Goal: Transaction & Acquisition: Obtain resource

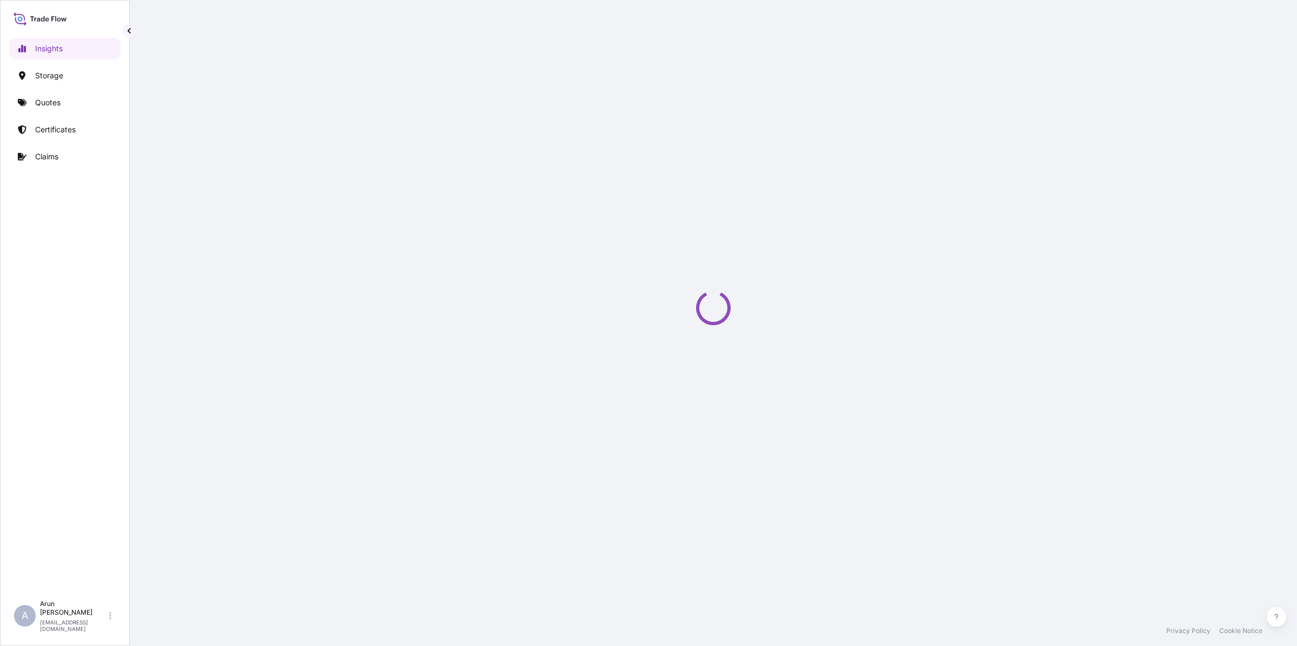
select select "2025"
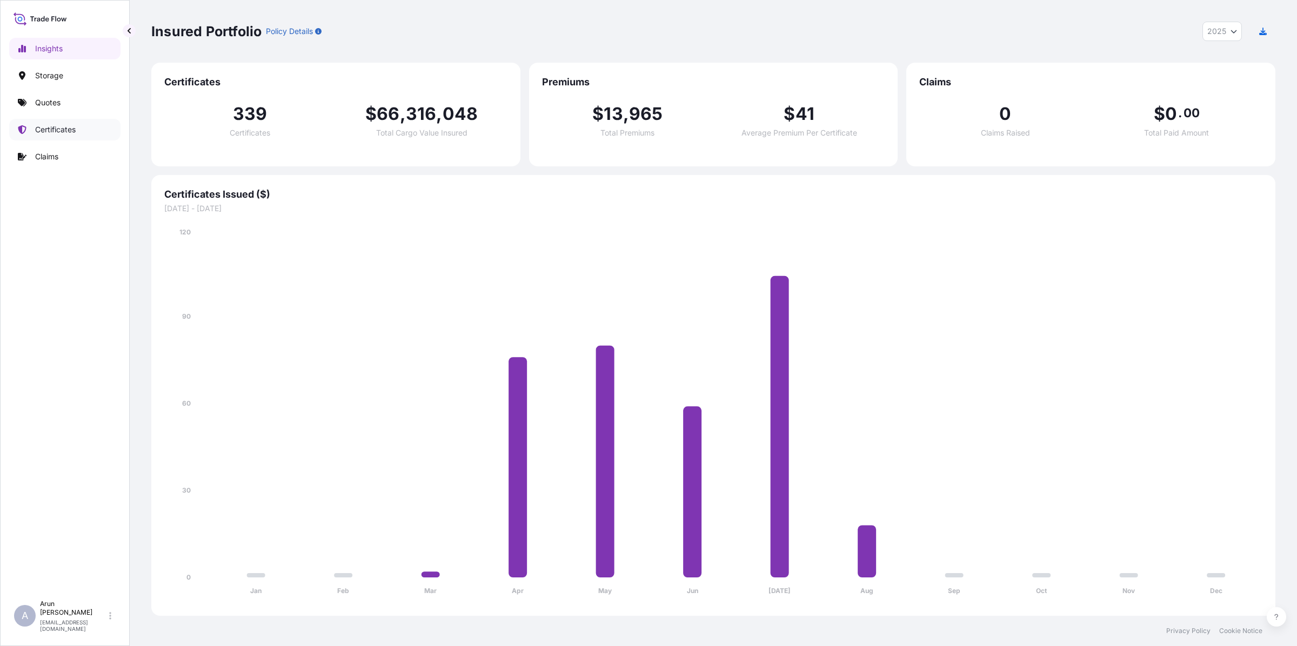
click at [57, 125] on p "Certificates" at bounding box center [55, 129] width 41 height 11
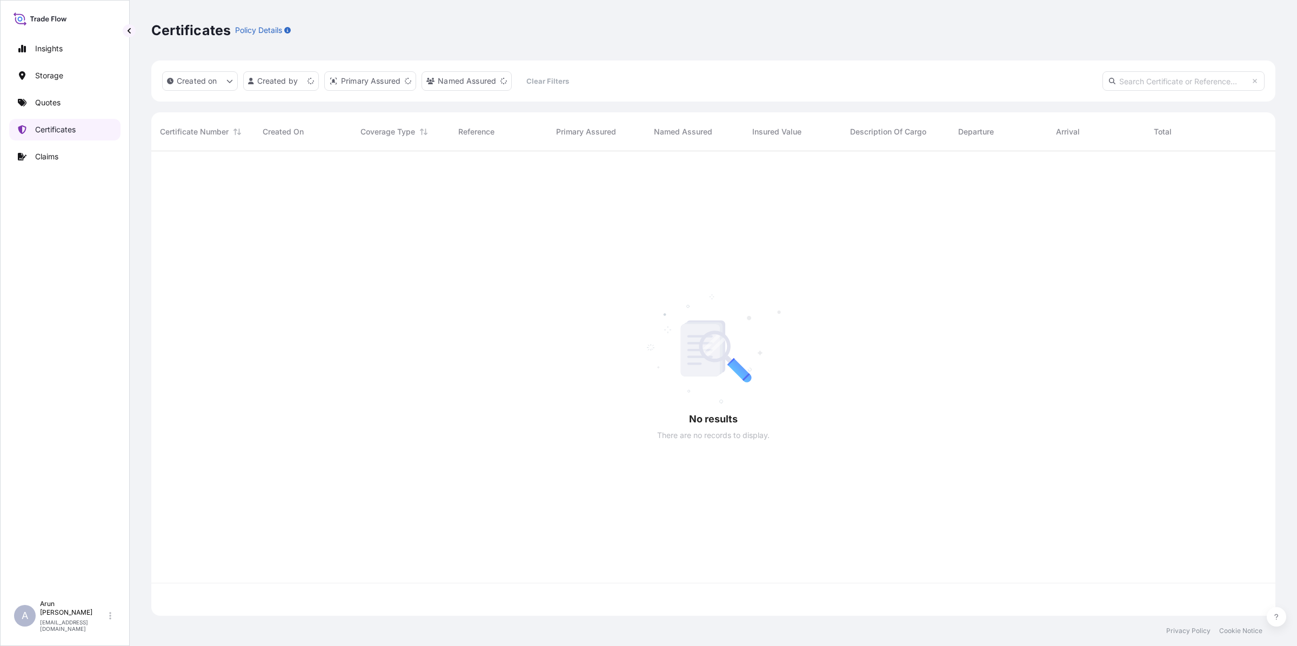
scroll to position [460, 1114]
click at [43, 109] on link "Quotes" at bounding box center [64, 103] width 111 height 22
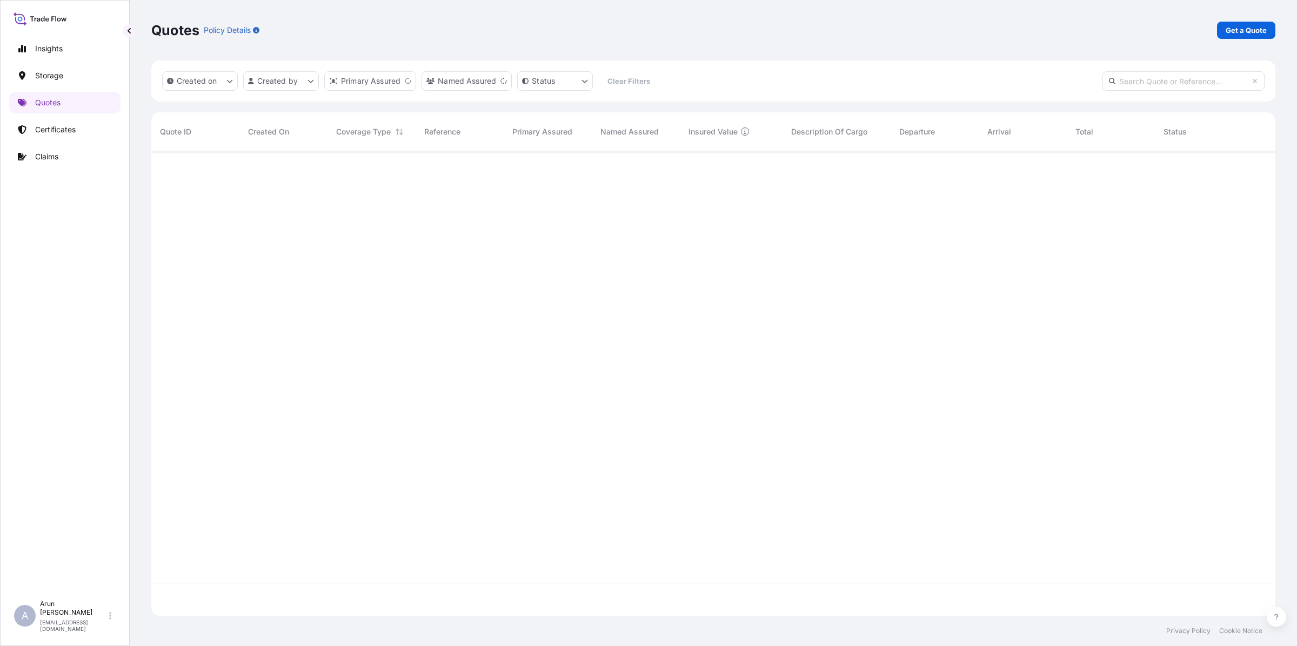
scroll to position [460, 1114]
click at [1244, 36] on link "Get a Quote" at bounding box center [1246, 30] width 58 height 17
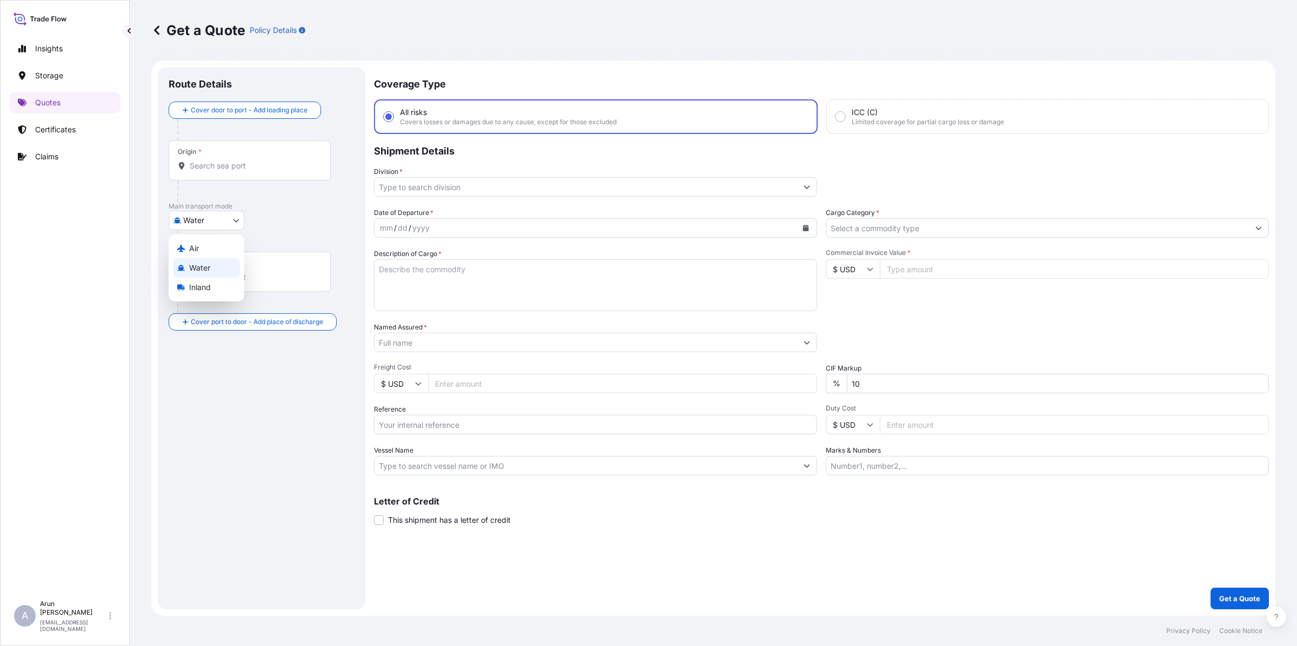
click at [206, 216] on body "Insights Storage Quotes Certificates Claims A [PERSON_NAME] [PERSON_NAME][EMAIL…" at bounding box center [648, 323] width 1297 height 646
click at [184, 245] on icon at bounding box center [181, 249] width 8 height 8
select select "Air"
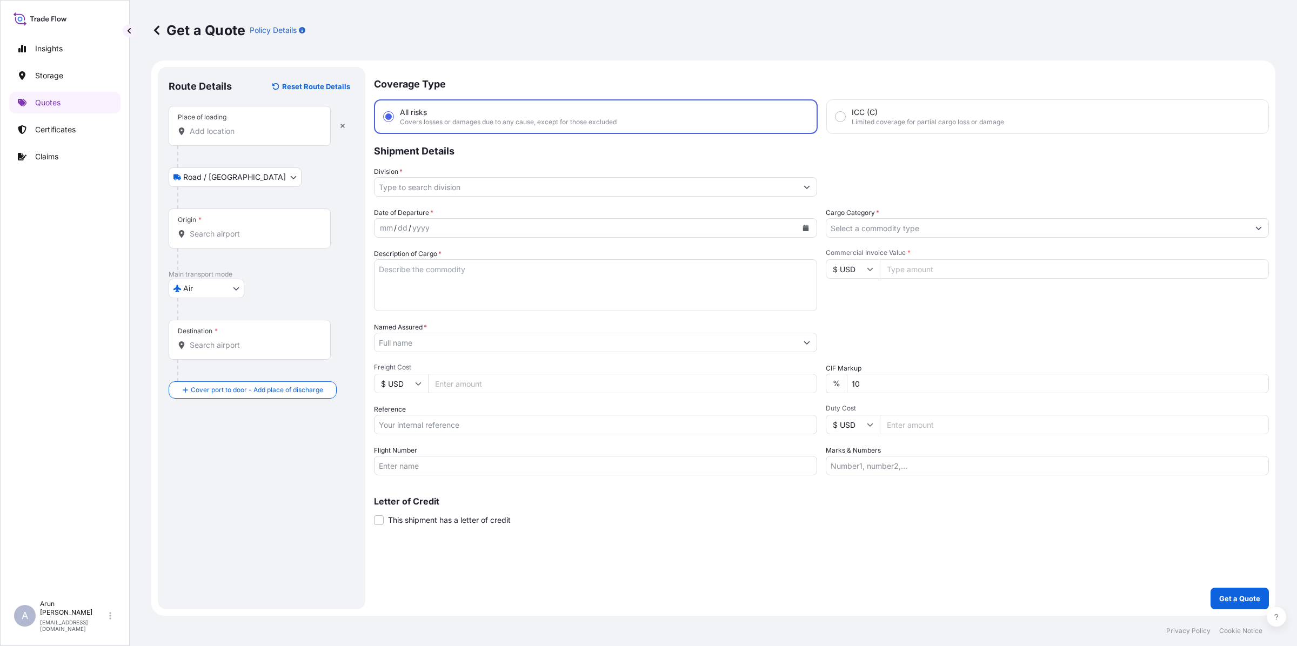
click at [242, 122] on div "Place of loading" at bounding box center [250, 126] width 162 height 40
click at [242, 126] on input "Place of loading" at bounding box center [254, 131] width 128 height 11
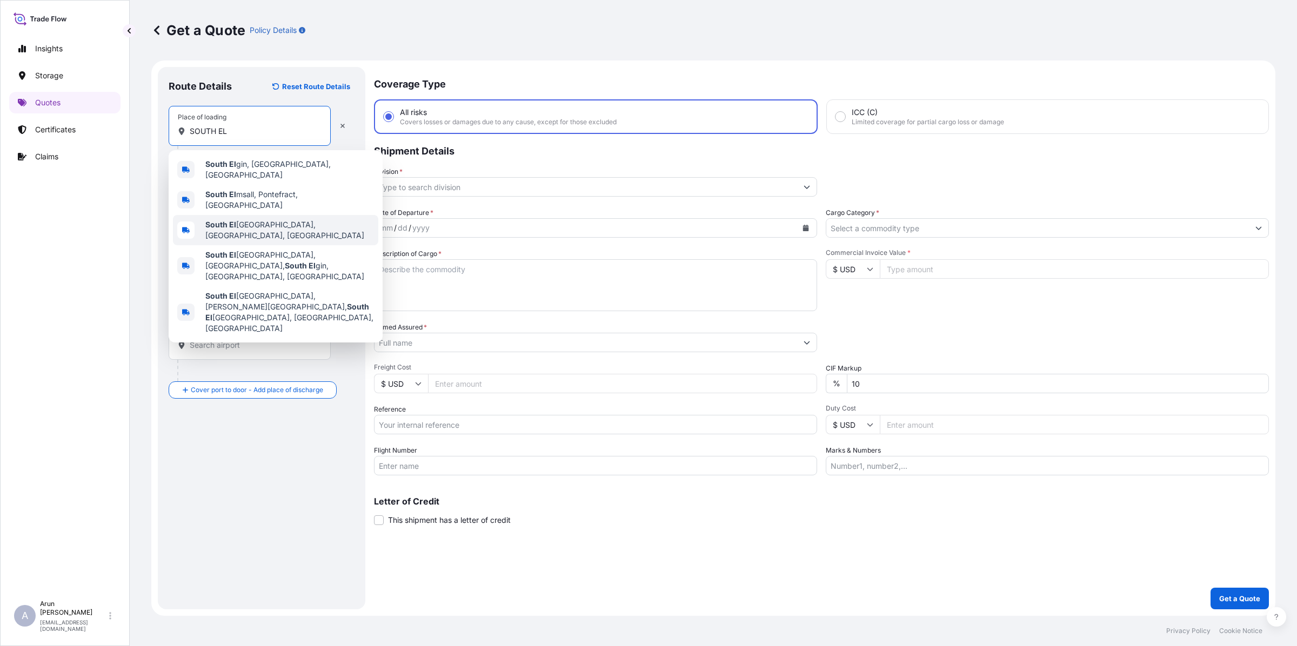
click at [271, 219] on span "[GEOGRAPHIC_DATA], [GEOGRAPHIC_DATA], [GEOGRAPHIC_DATA]" at bounding box center [289, 230] width 169 height 22
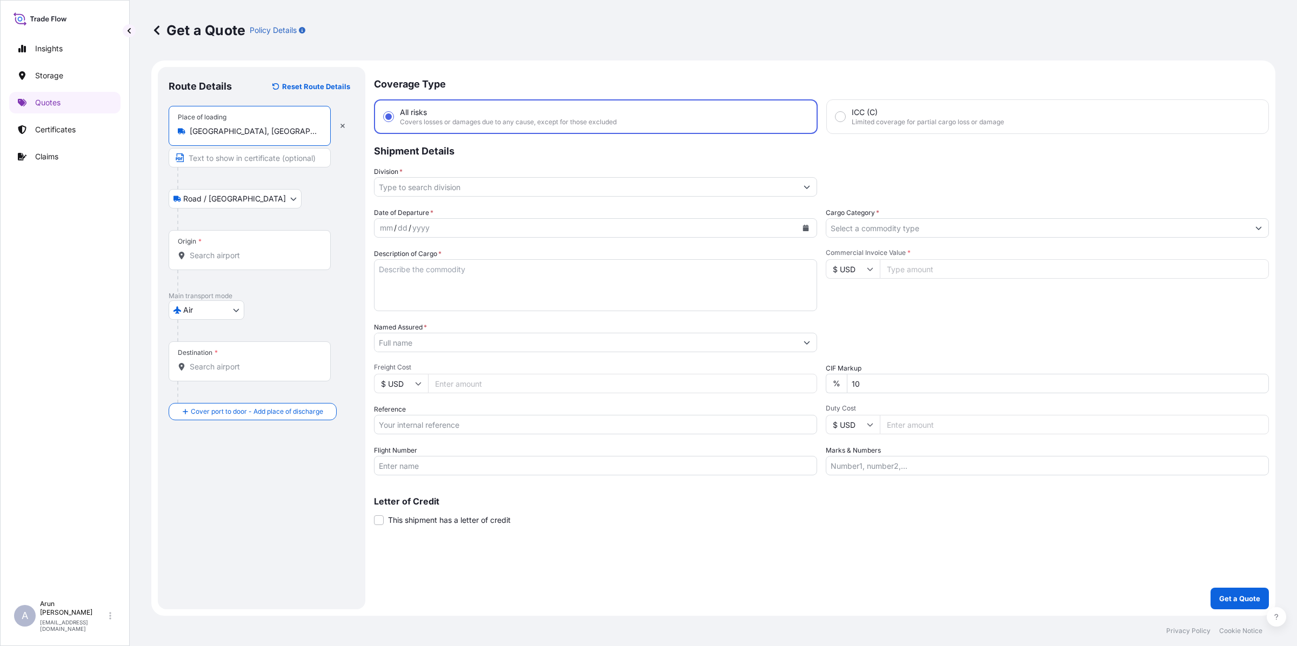
type input "[GEOGRAPHIC_DATA], [GEOGRAPHIC_DATA], [GEOGRAPHIC_DATA]"
click at [220, 152] on input "Text to appear on certificate" at bounding box center [250, 157] width 162 height 19
type input "[PERSON_NAME] MFG COMPANY, INC. [GEOGRAPHIC_DATA]"
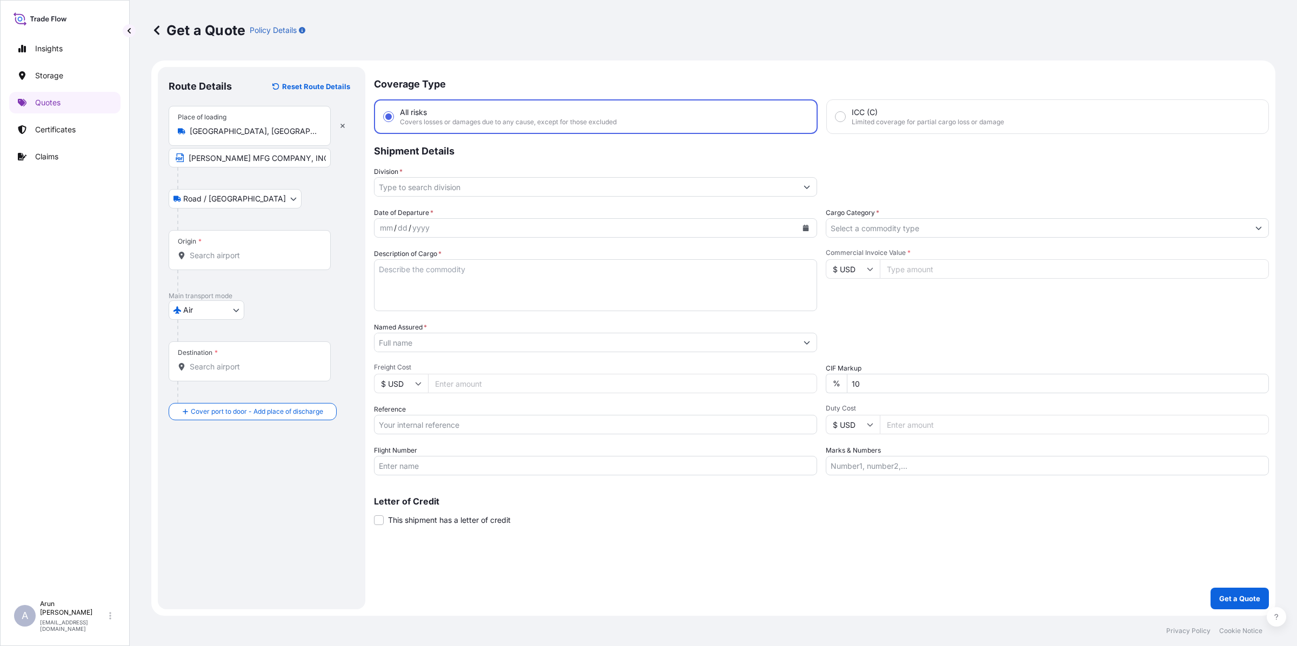
click at [255, 248] on div "Origin *" at bounding box center [250, 250] width 162 height 40
click at [255, 250] on input "Origin *" at bounding box center [254, 255] width 128 height 11
drag, startPoint x: 282, startPoint y: 157, endPoint x: 373, endPoint y: 157, distance: 91.3
click at [373, 157] on form "Route Details Reset Route Details Place of loading [GEOGRAPHIC_DATA], [GEOGRAPH…" at bounding box center [713, 339] width 1124 height 556
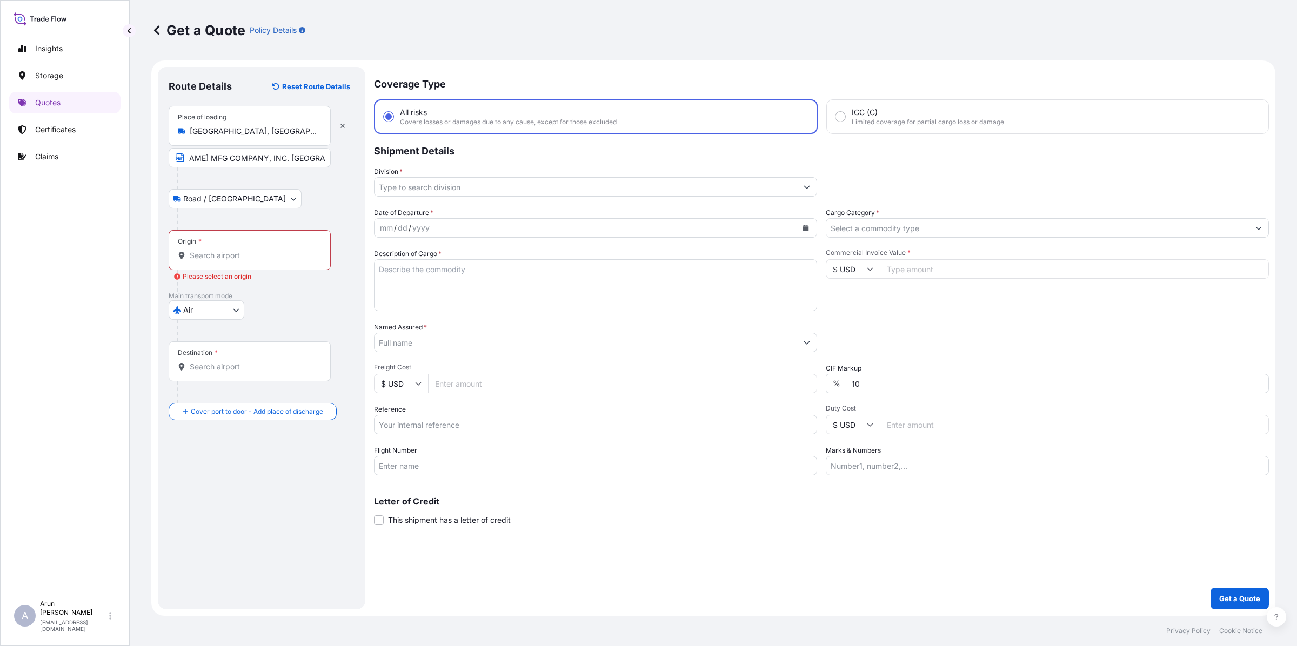
scroll to position [0, 0]
click at [301, 158] on input "[PERSON_NAME] MFG COMPANY, INC. [GEOGRAPHIC_DATA]" at bounding box center [250, 157] width 162 height 19
click at [321, 149] on input "[PERSON_NAME] MFG COMPANY, INC. [GEOGRAPHIC_DATA]" at bounding box center [250, 157] width 162 height 19
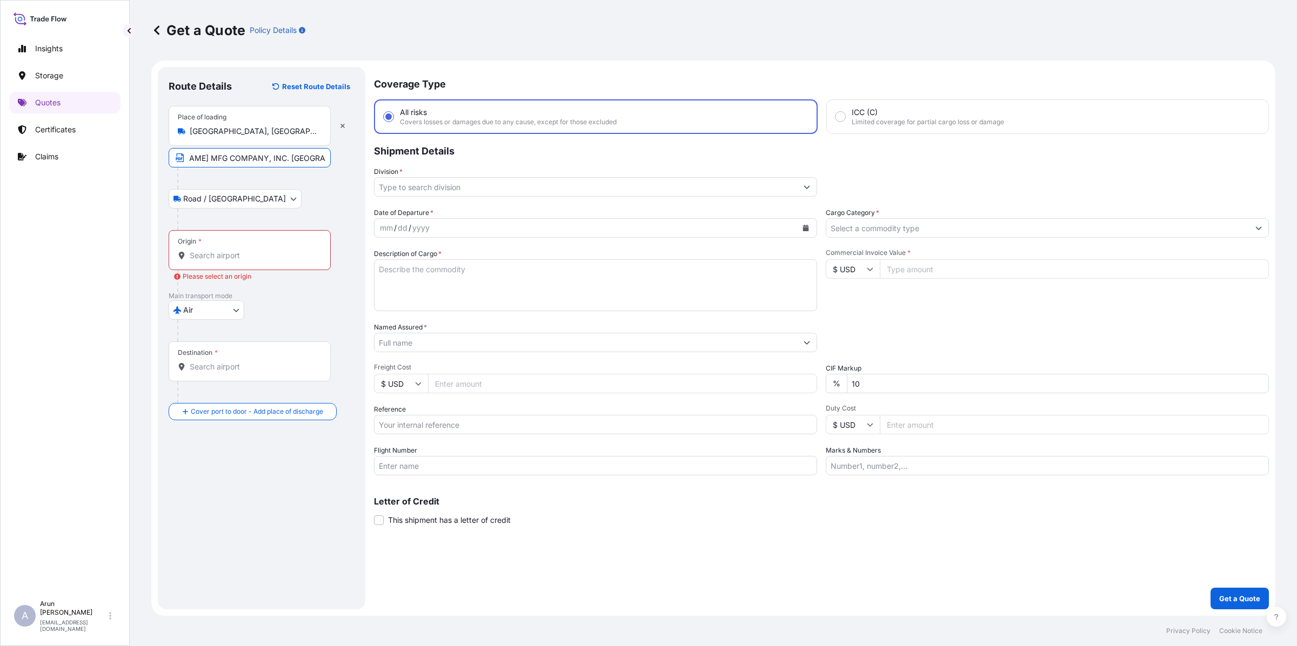
drag, startPoint x: 301, startPoint y: 157, endPoint x: 366, endPoint y: 168, distance: 66.7
click at [366, 168] on form "Route Details Reset Route Details Place of loading [GEOGRAPHIC_DATA], [GEOGRAPH…" at bounding box center [713, 339] width 1124 height 556
click at [245, 255] on input "Origin * Please select an origin" at bounding box center [254, 255] width 128 height 11
paste input "[GEOGRAPHIC_DATA]"
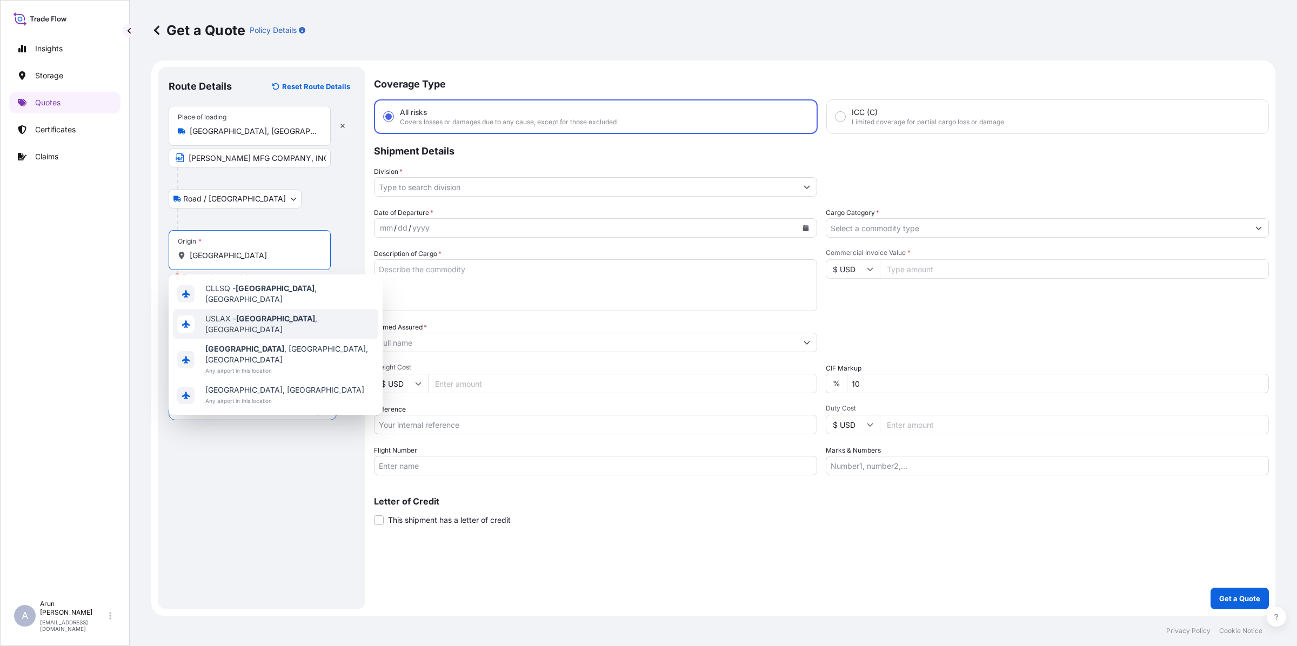
click at [264, 324] on div "USLAX - [GEOGRAPHIC_DATA] , [GEOGRAPHIC_DATA]" at bounding box center [275, 324] width 205 height 30
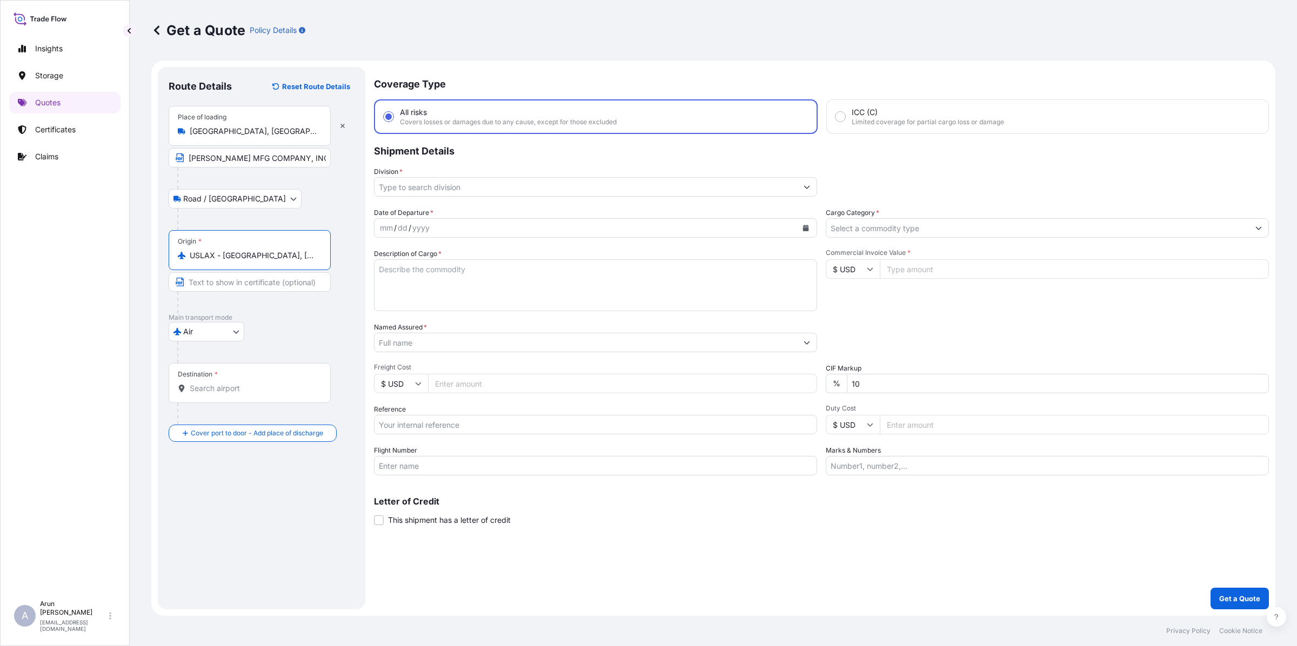
type input "USLAX - [GEOGRAPHIC_DATA], [GEOGRAPHIC_DATA]"
click at [268, 384] on input "Destination *" at bounding box center [254, 388] width 128 height 11
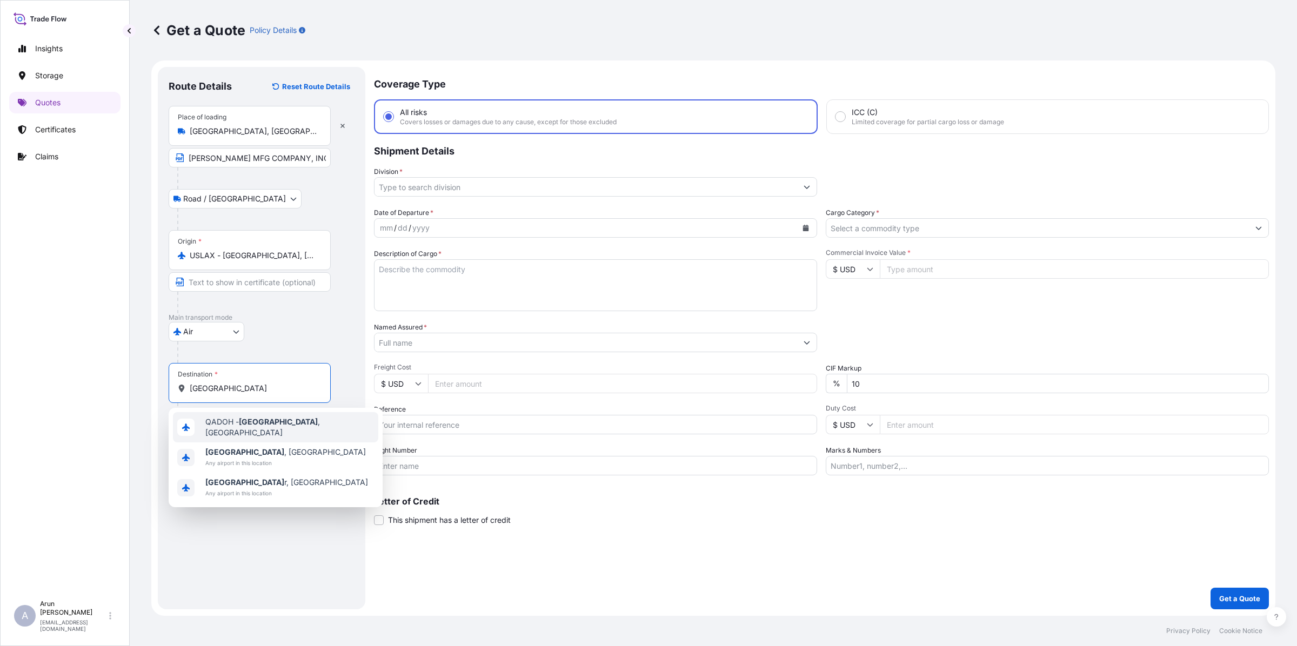
click at [277, 430] on span "QADOH - [GEOGRAPHIC_DATA] , [GEOGRAPHIC_DATA]" at bounding box center [289, 428] width 169 height 22
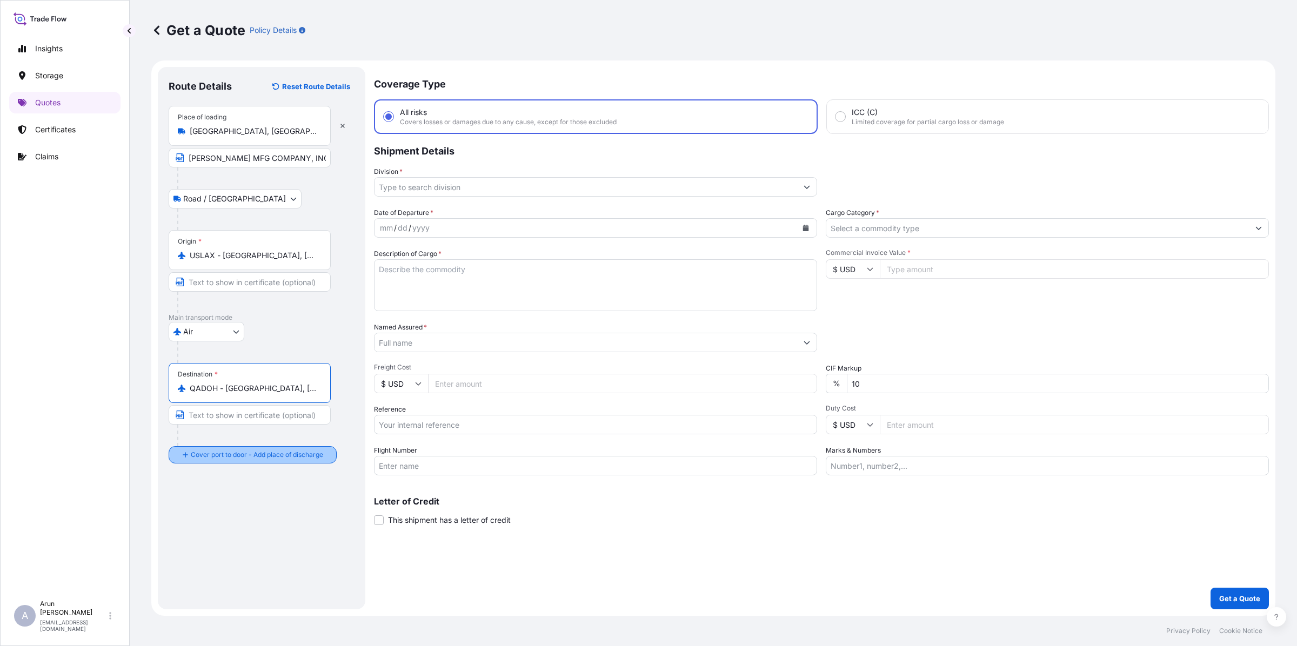
type input "QADOH - [GEOGRAPHIC_DATA], [GEOGRAPHIC_DATA]"
drag, startPoint x: 262, startPoint y: 500, endPoint x: 258, endPoint y: 506, distance: 7.0
click at [258, 504] on div "Place of Discharge" at bounding box center [250, 508] width 162 height 40
click at [258, 508] on input "Place of Discharge" at bounding box center [254, 513] width 128 height 11
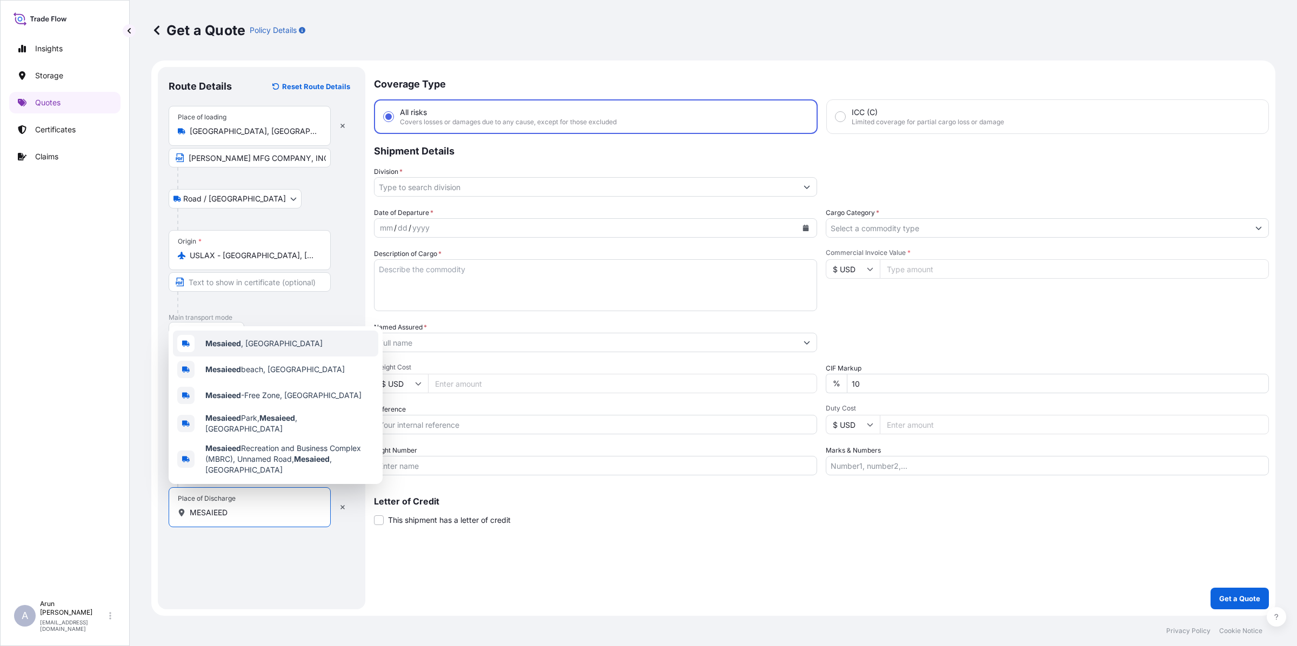
click at [265, 349] on span "Mesaieed , [GEOGRAPHIC_DATA]" at bounding box center [263, 343] width 117 height 11
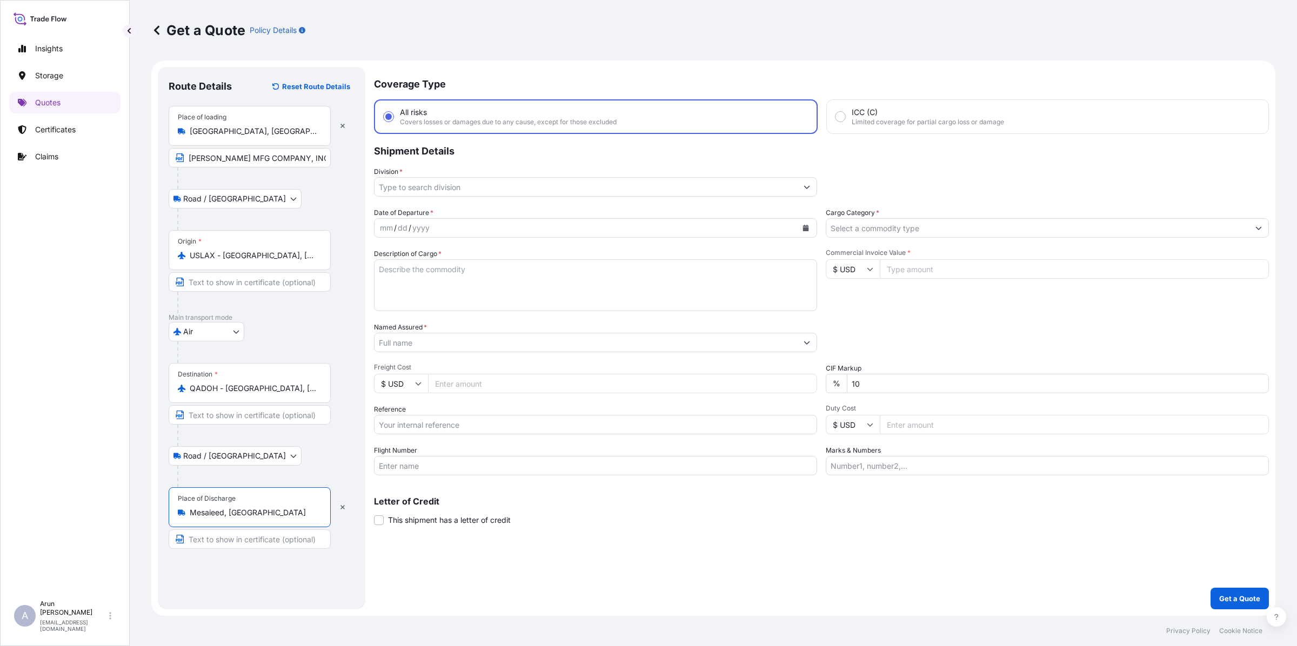
type input "Mesaieed, [GEOGRAPHIC_DATA]"
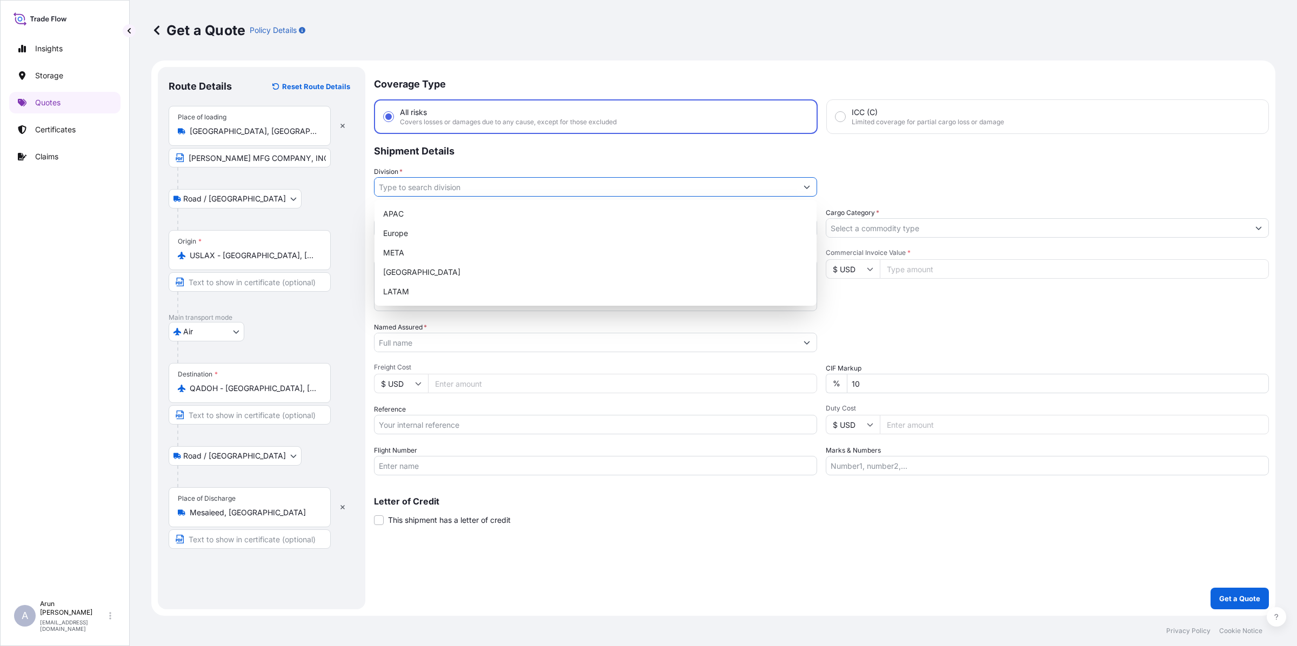
click at [442, 190] on input "Division *" at bounding box center [586, 186] width 423 height 19
click at [398, 247] on div "META" at bounding box center [595, 252] width 433 height 19
type input "META"
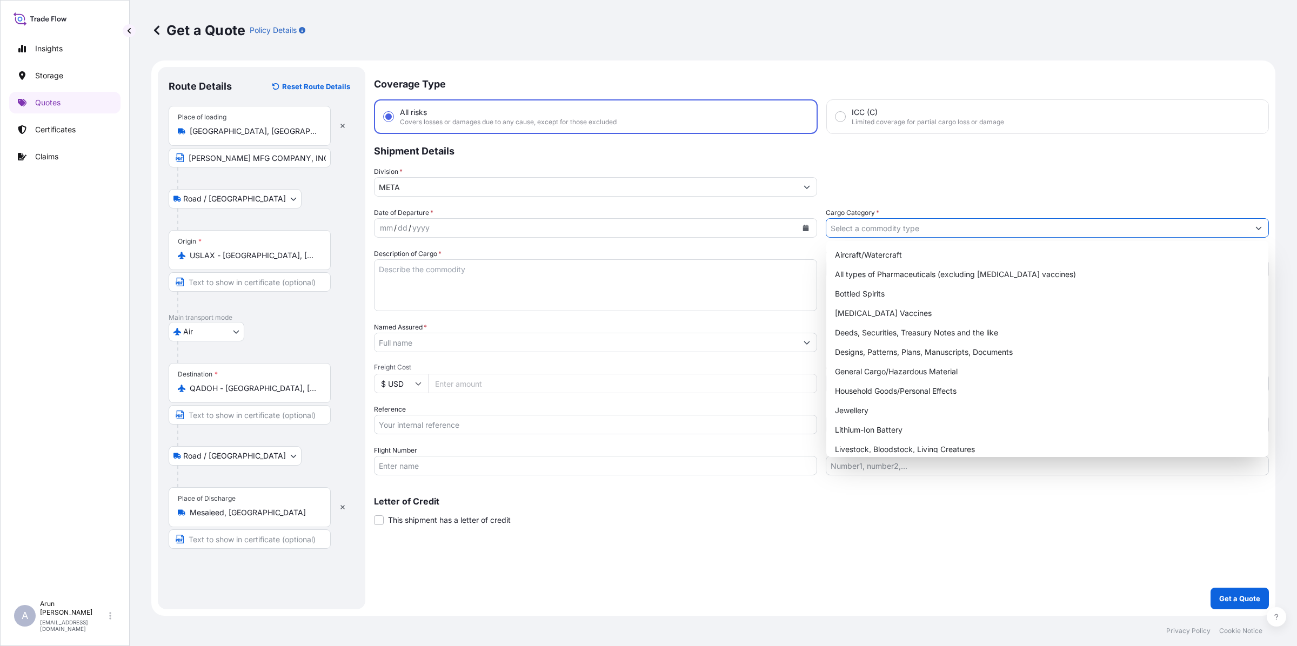
click at [892, 226] on input "Cargo Category *" at bounding box center [1037, 227] width 423 height 19
click at [873, 373] on div "General Cargo/Hazardous Material" at bounding box center [1047, 371] width 433 height 19
type input "General Cargo/Hazardous Material"
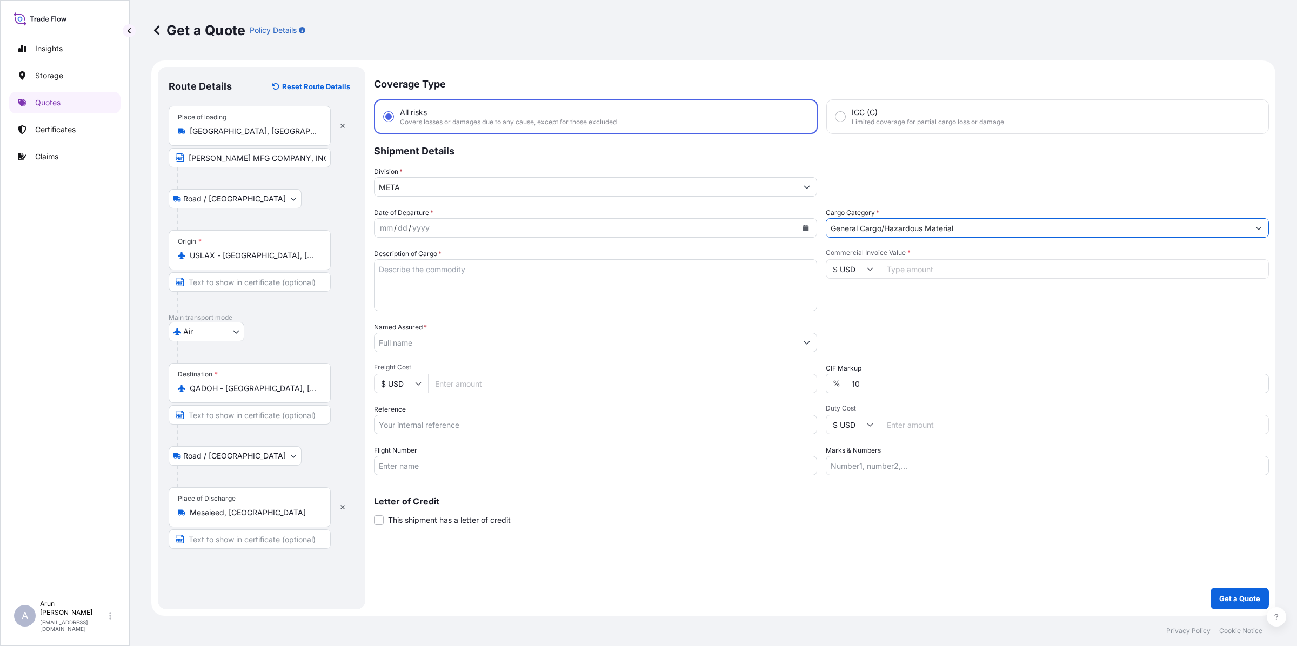
click at [804, 231] on button "Calendar" at bounding box center [805, 227] width 17 height 17
click at [518, 313] on div "9" at bounding box center [515, 318] width 19 height 19
click at [528, 283] on textarea "Description of Cargo *" at bounding box center [595, 285] width 443 height 52
click at [562, 273] on textarea "AUTOMATIC WITH CARTRIDGE-READY CYLINDER SEALANT GUNS(DISPENSERS)" at bounding box center [595, 285] width 443 height 52
click at [520, 268] on textarea "AUTOMATIC WITH CARTRIDGE-READY CYLINDER SEALANT GUNS(DISPENSERS)" at bounding box center [595, 285] width 443 height 52
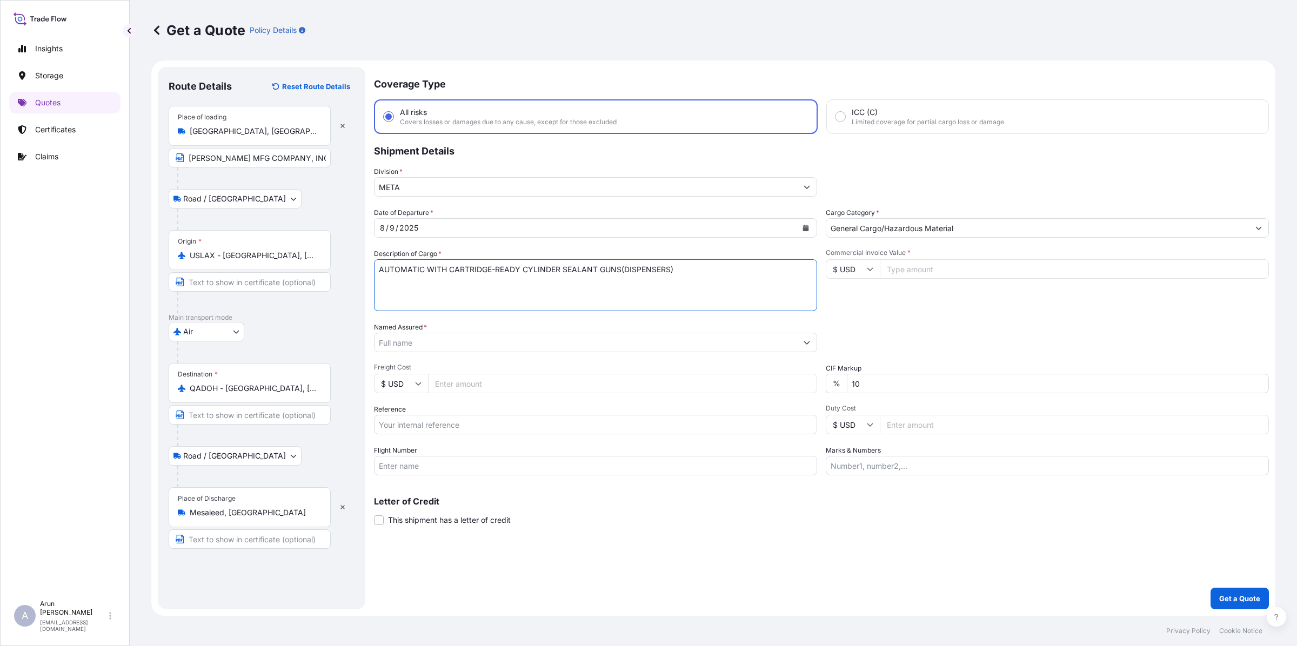
click at [676, 272] on textarea "AUTOMATIC WITH CARTRIDGE-READY CYLINDER SEALANT GUNS(DISPENSERS)" at bounding box center [595, 285] width 443 height 52
type textarea "AUTOMATIC WITH CARTRIDGE-READY CYLINDER SEALANT GUNS(DISPENSERS), S/N'S 2765-27…"
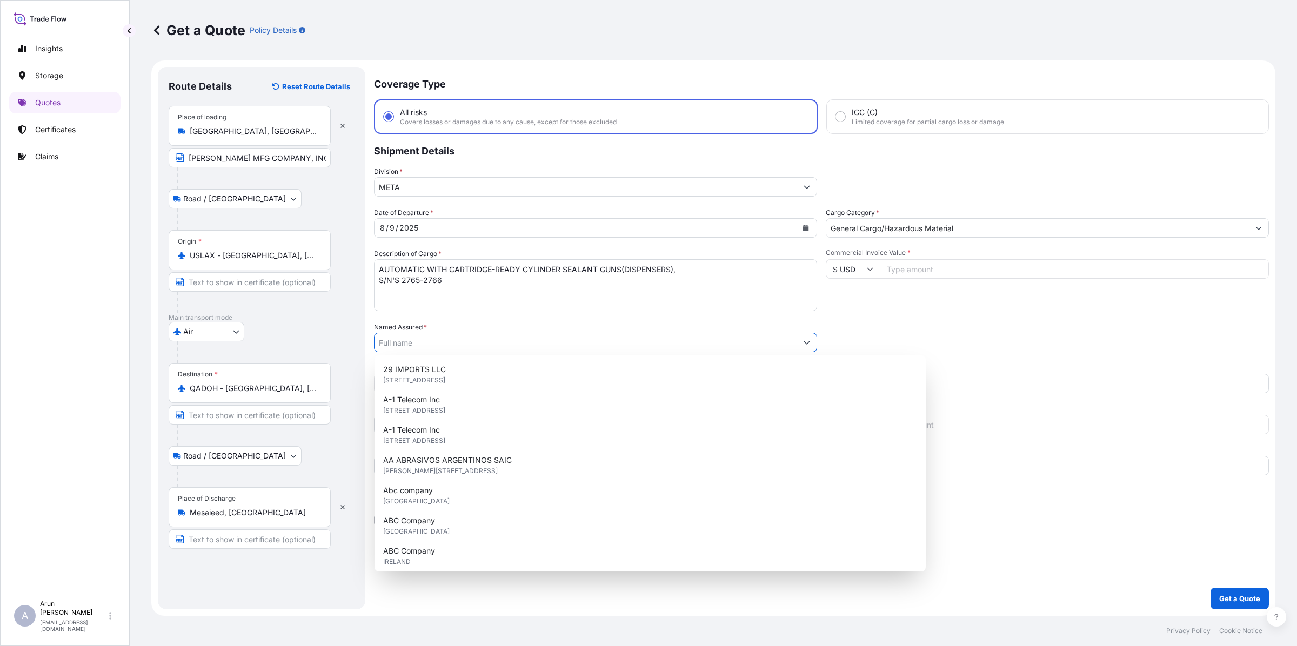
click at [456, 346] on input "Named Assured *" at bounding box center [586, 342] width 423 height 19
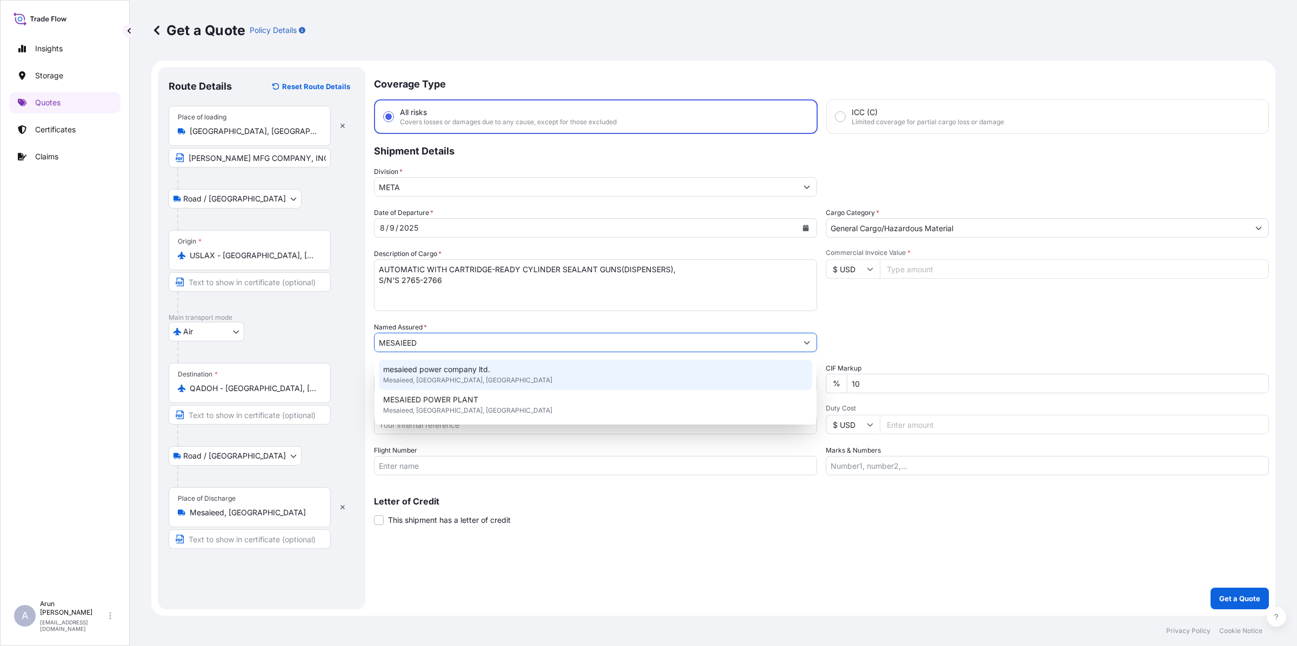
click at [440, 368] on span "mesaieed power company ltd." at bounding box center [436, 369] width 107 height 11
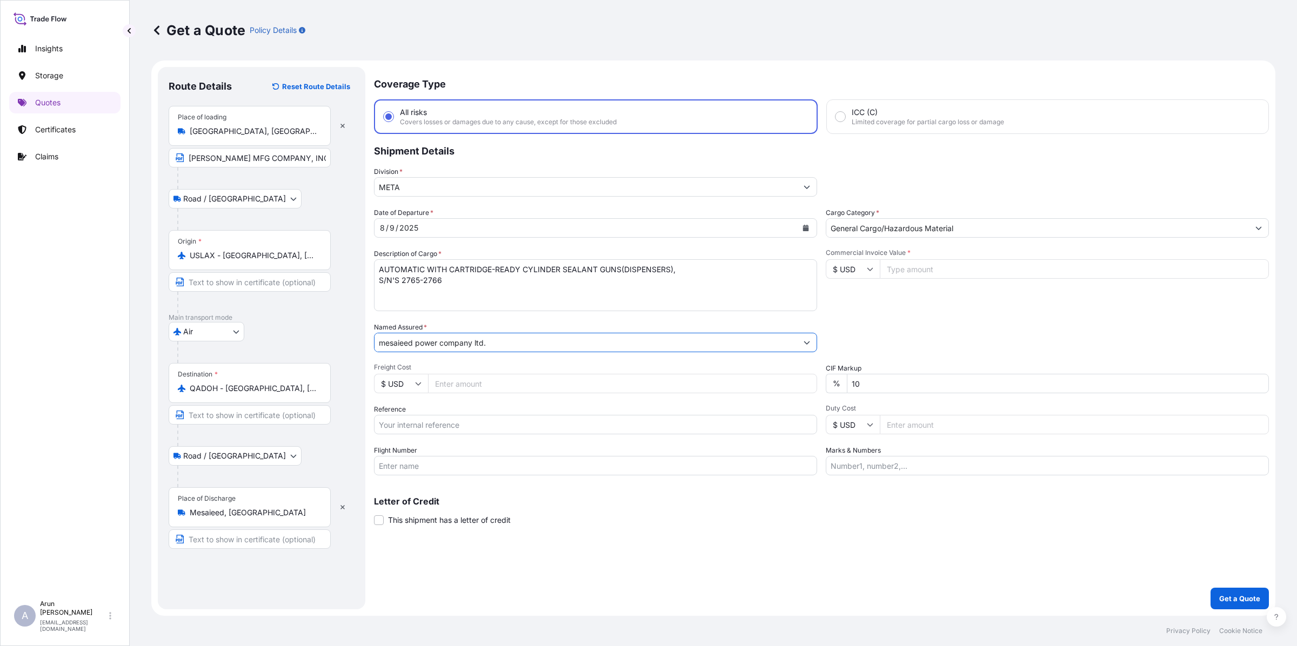
drag, startPoint x: 500, startPoint y: 341, endPoint x: 359, endPoint y: 323, distance: 141.7
click at [359, 323] on form "Route Details Reset Route Details Place of loading [GEOGRAPHIC_DATA], [GEOGRAPH…" at bounding box center [713, 339] width 1124 height 556
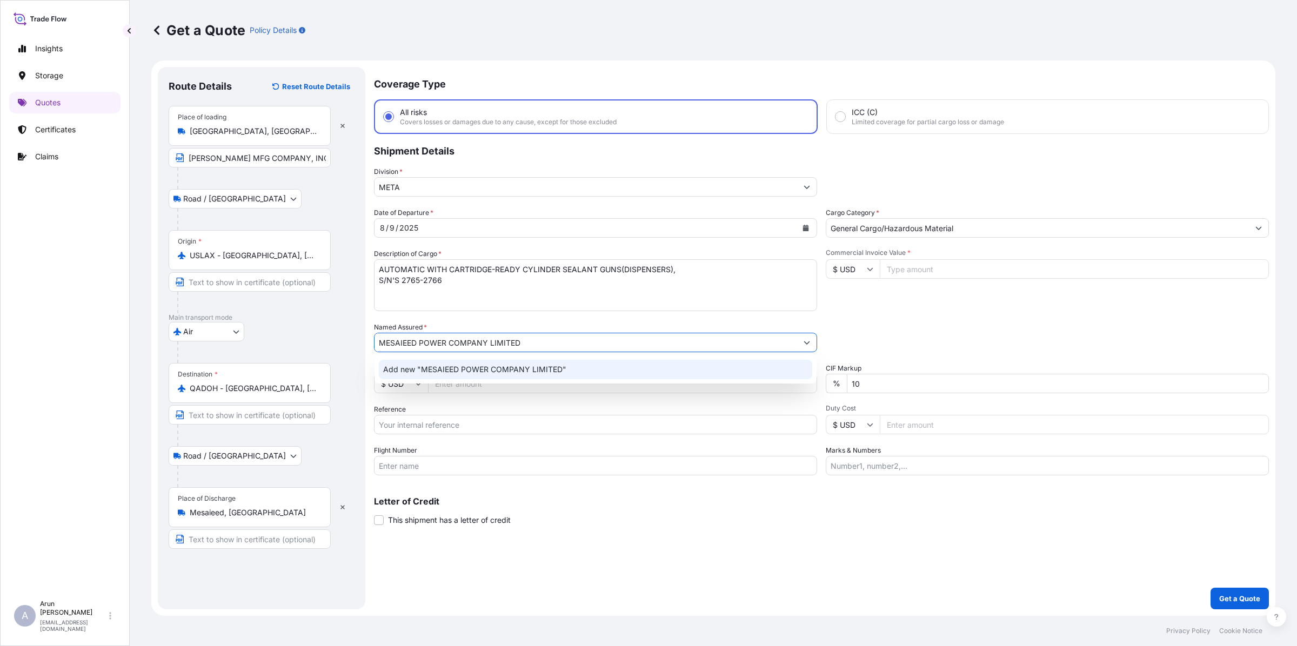
click at [557, 368] on span "Add new "MESAIEED POWER COMPANY LIMITED"" at bounding box center [474, 369] width 183 height 11
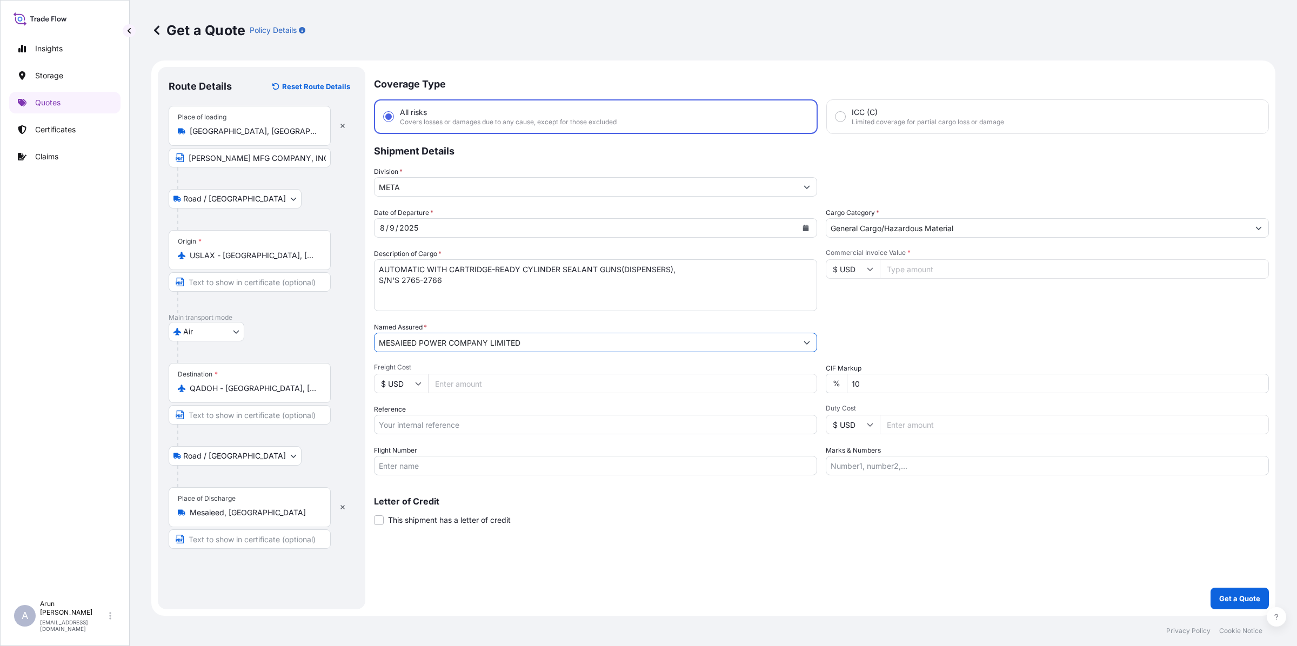
type input "MESAIEED POWER COMPANY LIMITED"
click at [528, 385] on input "Freight Cost" at bounding box center [622, 383] width 389 height 19
type input "300"
click at [450, 420] on input "Reference" at bounding box center [595, 424] width 443 height 19
drag, startPoint x: 400, startPoint y: 422, endPoint x: 668, endPoint y: 466, distance: 271.7
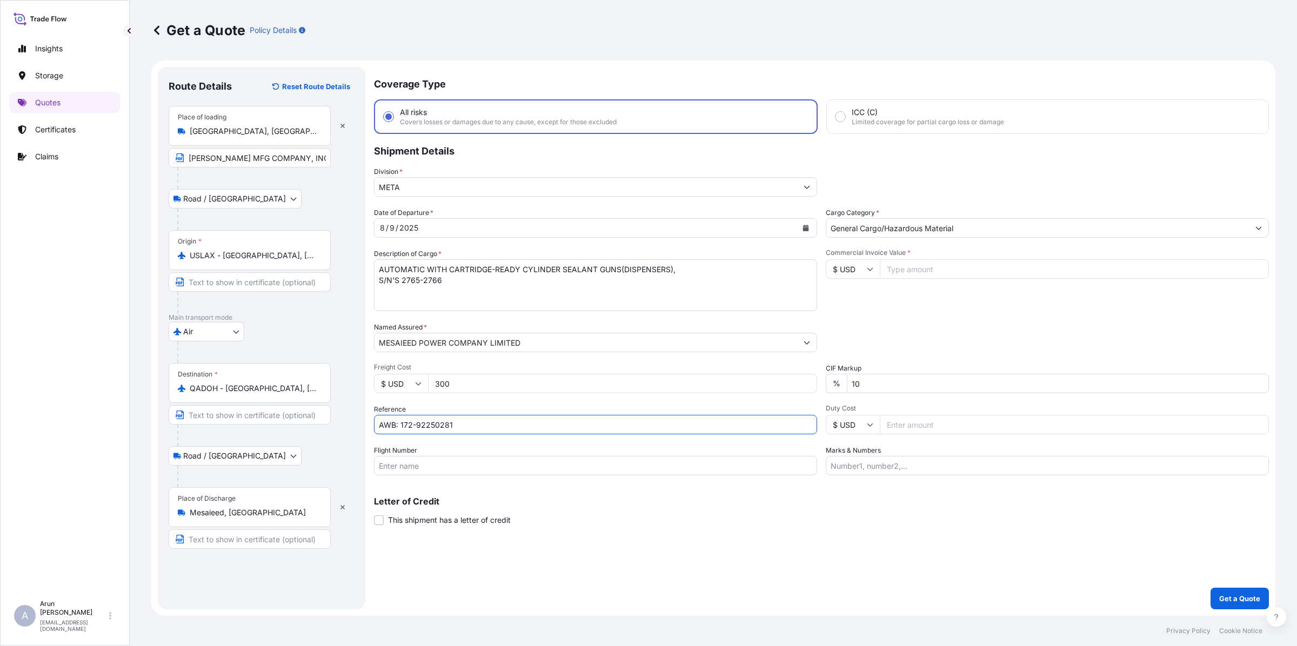
click at [668, 466] on div "Date of Departure * [DATE] Cargo Category * General Cargo/Hazardous Material De…" at bounding box center [821, 342] width 895 height 268
type input "AWB: 883378722409"
click at [443, 468] on input "Flight Number" at bounding box center [595, 465] width 443 height 19
type input "BY AIR"
click at [915, 265] on input "Commercial Invoice Value *" at bounding box center [1074, 268] width 389 height 19
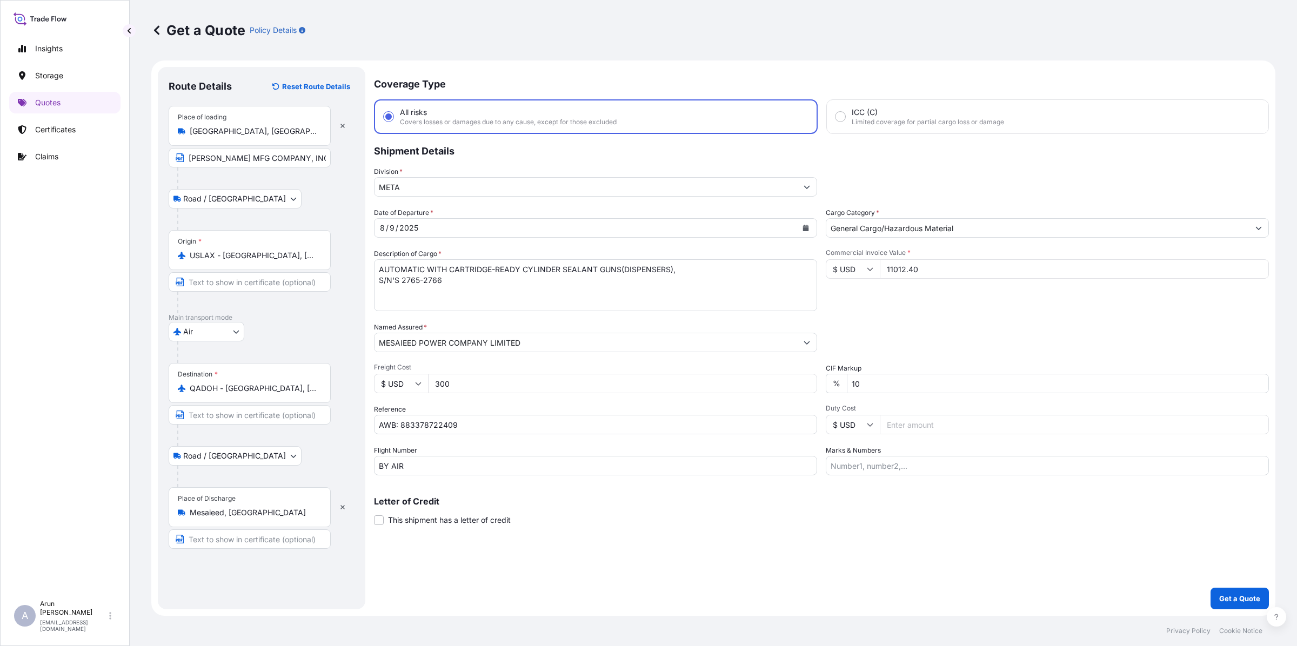
type input "11012.40"
click at [911, 461] on input "Marks & Numbers" at bounding box center [1047, 465] width 443 height 19
drag, startPoint x: 879, startPoint y: 466, endPoint x: 909, endPoint y: 473, distance: 30.0
click at [909, 473] on input "INVOICE NO: 2500131 DATE: [DATE]" at bounding box center [1047, 465] width 443 height 19
click at [949, 463] on input "INVOICE NO: 08-4658CI DATE: [DATE]" at bounding box center [1047, 465] width 443 height 19
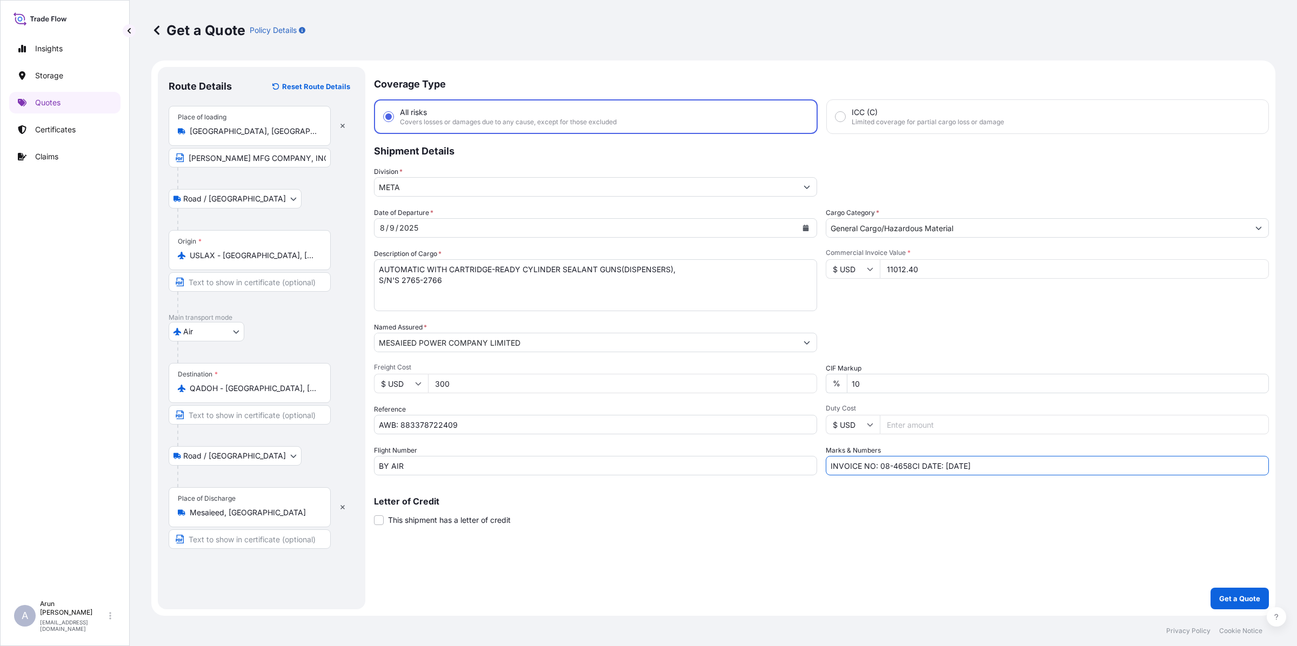
type input "INVOICE NO: 08-4658CI DATE: [DATE]"
click at [518, 425] on input "AWB: 883378722409" at bounding box center [595, 424] width 443 height 19
drag, startPoint x: 476, startPoint y: 424, endPoint x: 157, endPoint y: 439, distance: 319.2
click at [157, 439] on form "Route Details Reset Route Details Place of loading [GEOGRAPHIC_DATA], [GEOGRAPH…" at bounding box center [713, 339] width 1124 height 556
drag, startPoint x: 406, startPoint y: 422, endPoint x: 563, endPoint y: 420, distance: 156.2
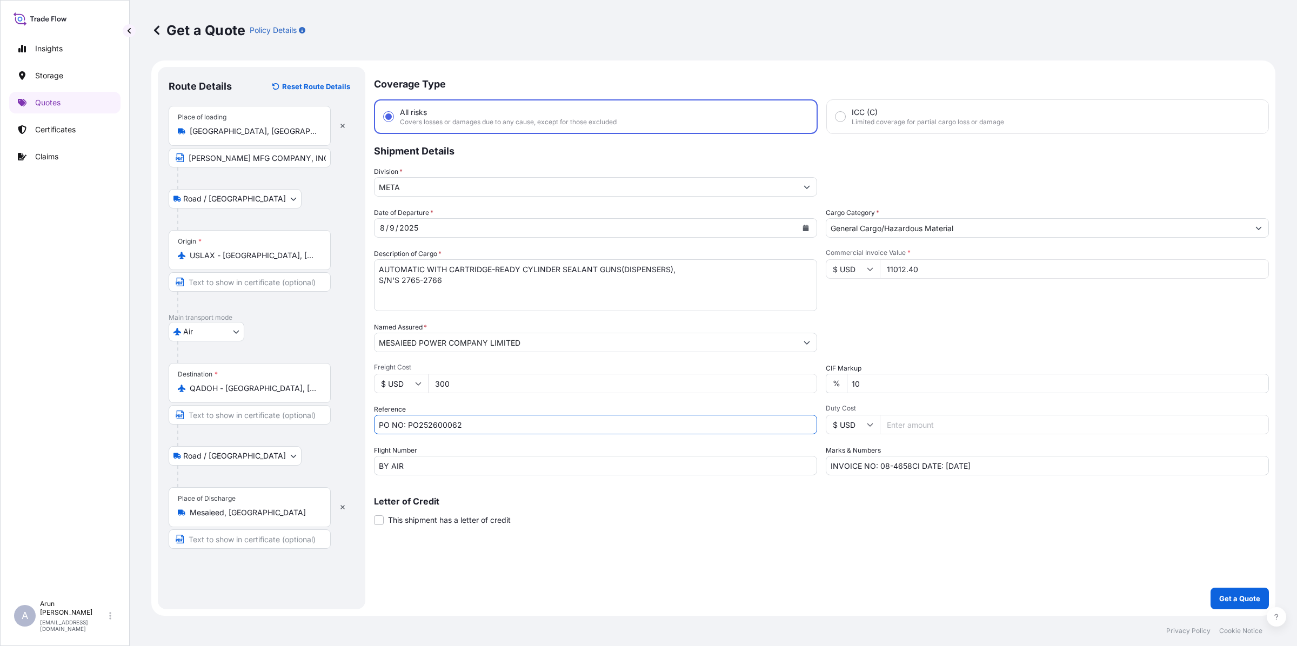
click at [563, 420] on input "PO NO: PO252600062" at bounding box center [595, 424] width 443 height 19
type input "PO NO: 4500027407"
click at [966, 468] on input "INVOICE NO: 08-4658CI DATE: [DATE]" at bounding box center [1047, 465] width 443 height 19
click at [1011, 470] on input "INVOICE NO: 08-4658CI DATE: [DATE]" at bounding box center [1047, 465] width 443 height 19
type input "INVOICE NO: 08-4658CI DATE: [DATE]"
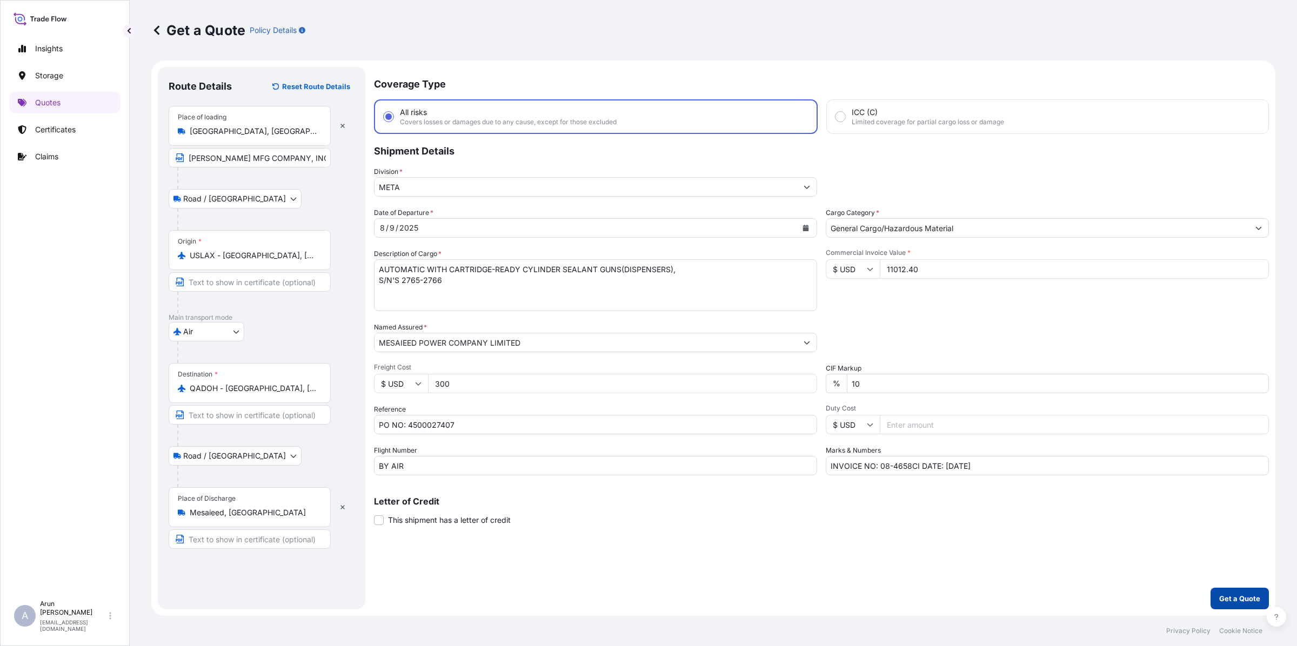
click at [1238, 588] on button "Get a Quote" at bounding box center [1240, 599] width 58 height 22
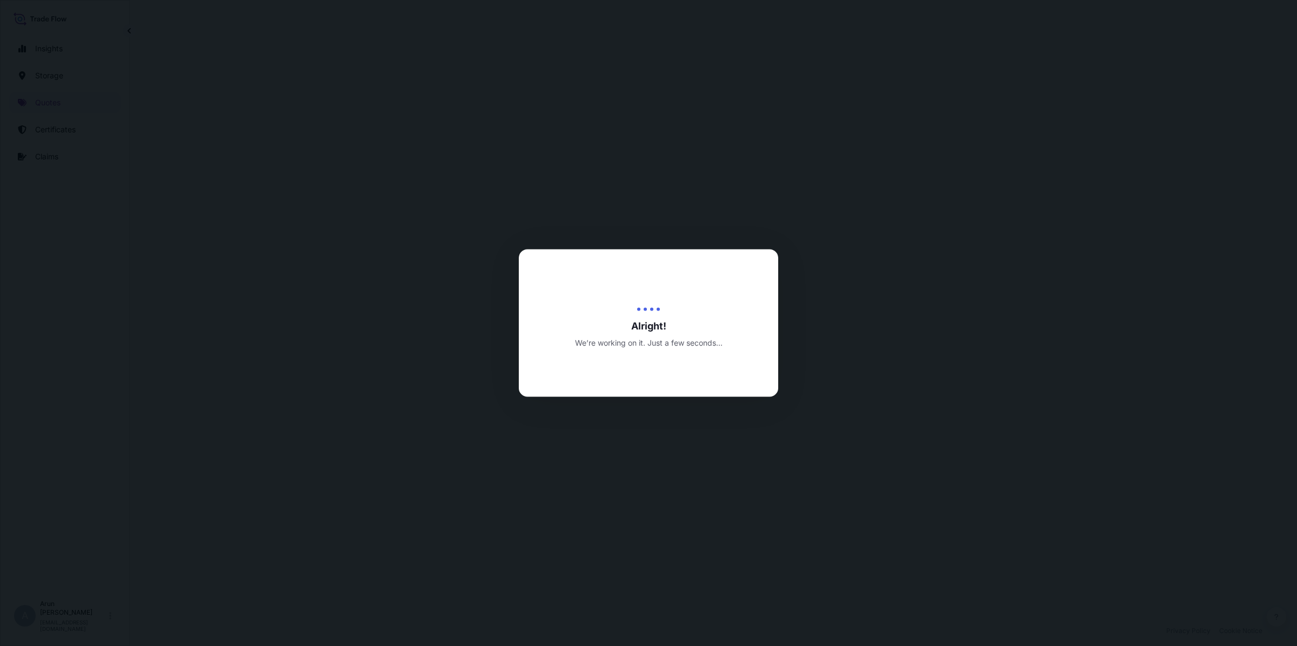
select select "Road / [GEOGRAPHIC_DATA]"
select select "Air"
select select "Road / [GEOGRAPHIC_DATA]"
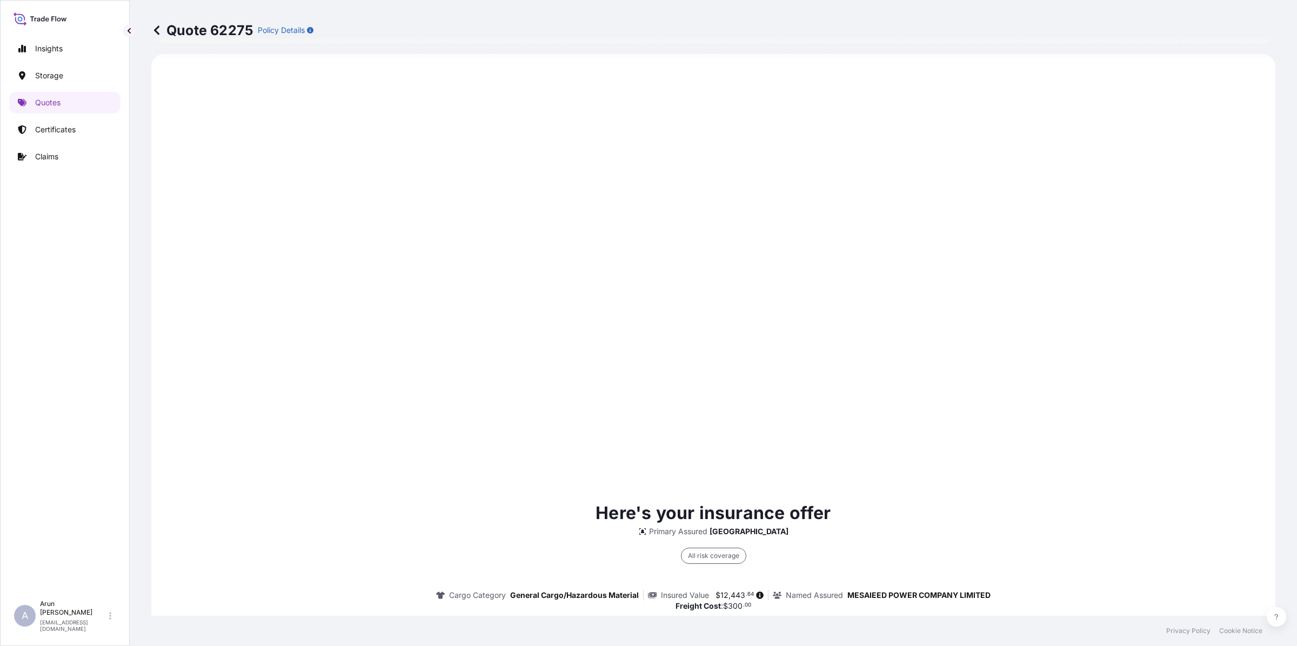
scroll to position [1491, 0]
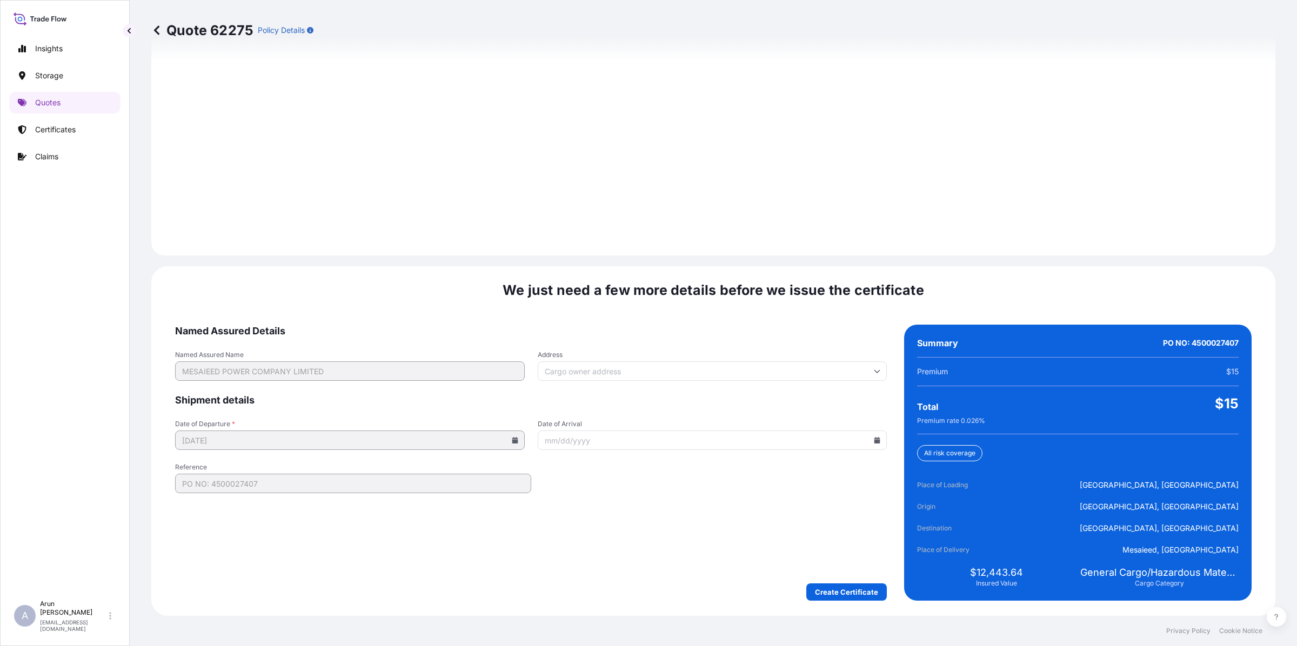
click at [874, 439] on icon at bounding box center [877, 440] width 6 height 6
click at [630, 552] on button "11" at bounding box center [631, 556] width 17 height 17
type input "[DATE]"
click at [622, 368] on input "Address" at bounding box center [713, 371] width 350 height 19
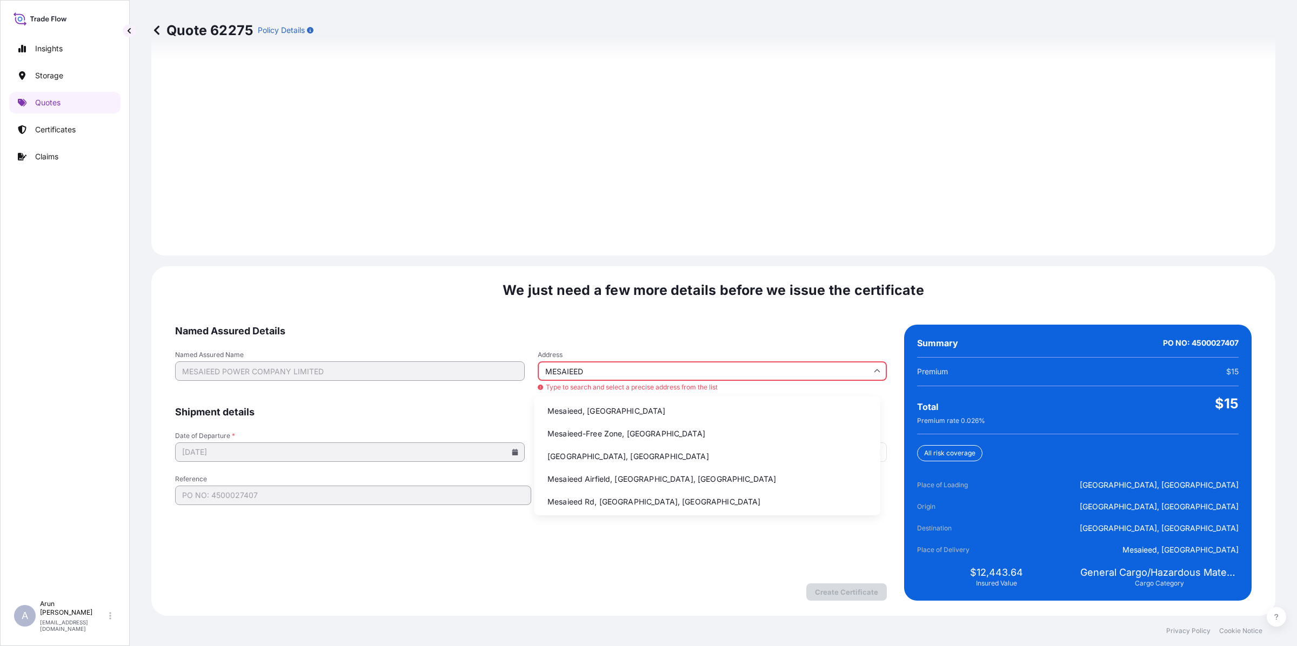
click at [613, 415] on li "Mesaieed, [GEOGRAPHIC_DATA]" at bounding box center [707, 411] width 337 height 21
type input "Mesaieed, [GEOGRAPHIC_DATA]"
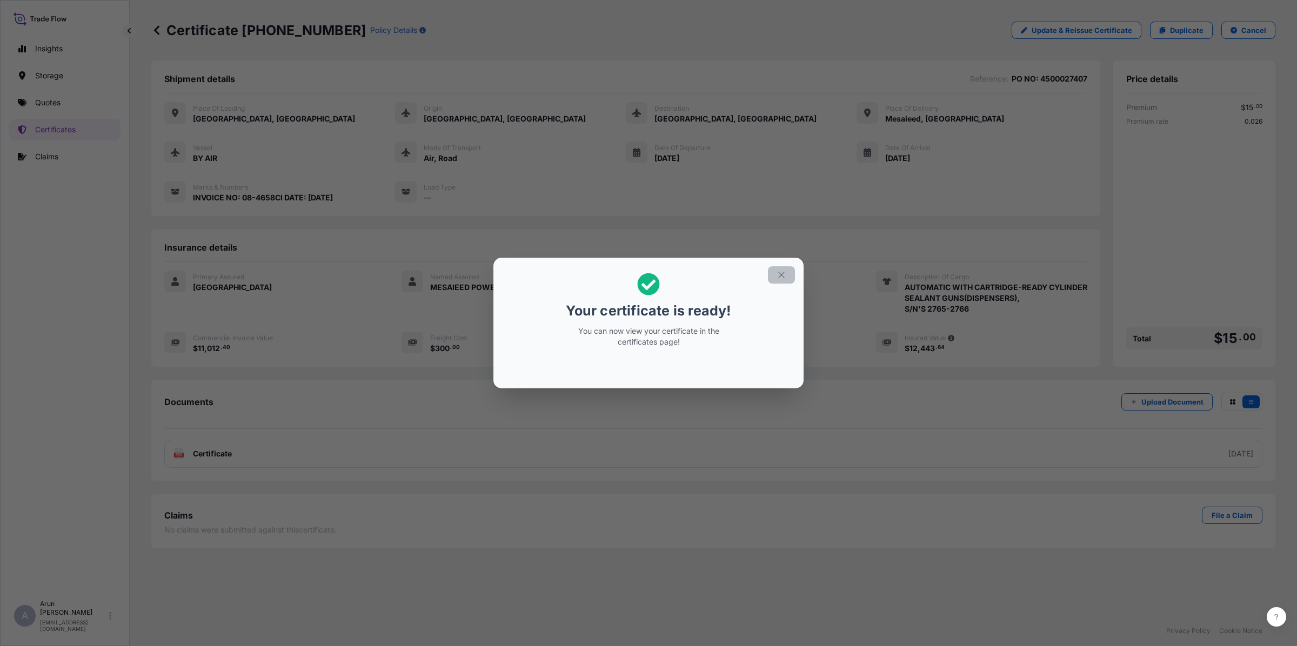
click at [786, 275] on button "button" at bounding box center [781, 274] width 27 height 17
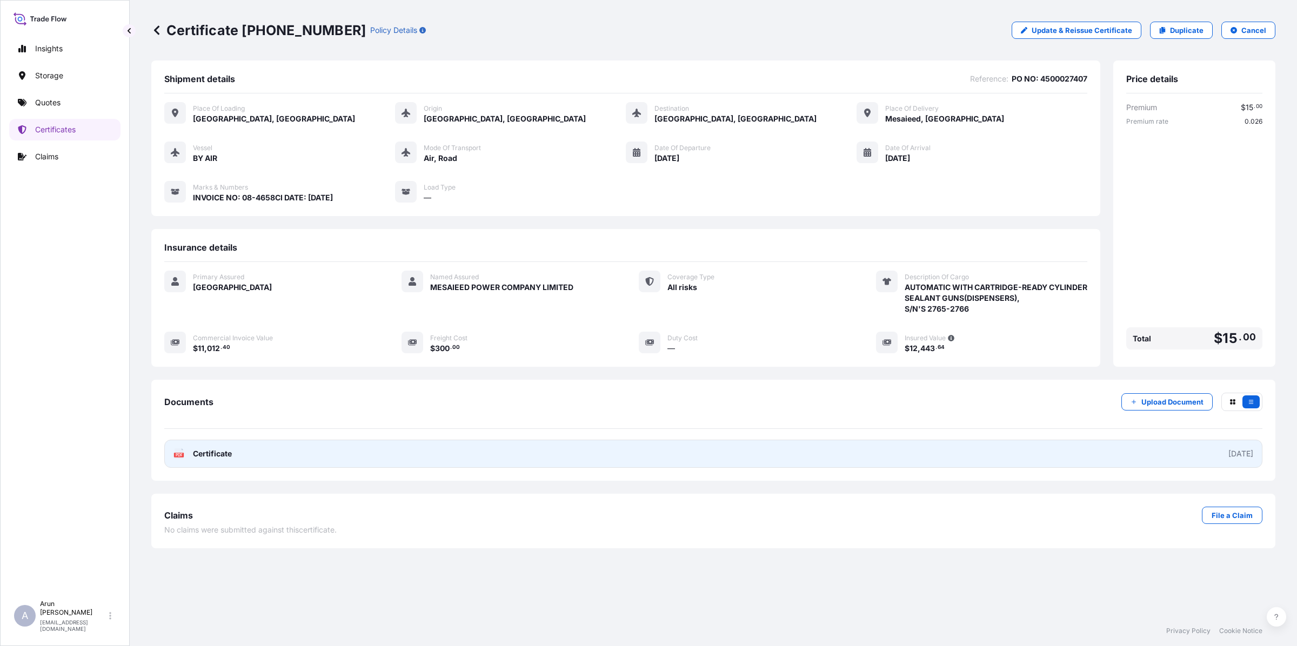
click at [259, 451] on link "PDF Certificate [DATE]" at bounding box center [713, 454] width 1098 height 28
